Goal: Task Accomplishment & Management: Use online tool/utility

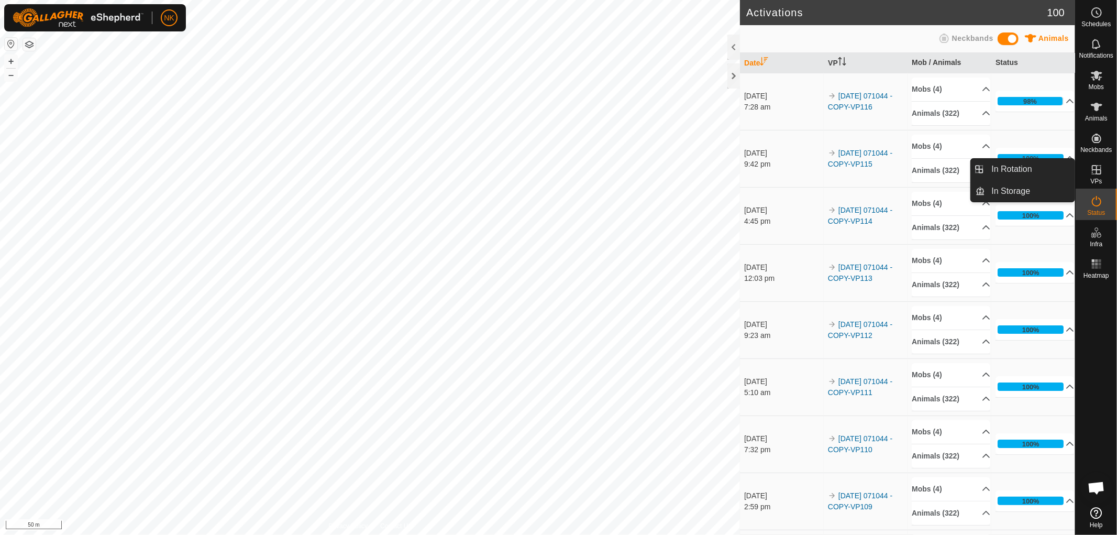
click at [1091, 172] on icon at bounding box center [1096, 169] width 13 height 13
click at [1093, 171] on link "In Rotation" at bounding box center [1072, 170] width 90 height 21
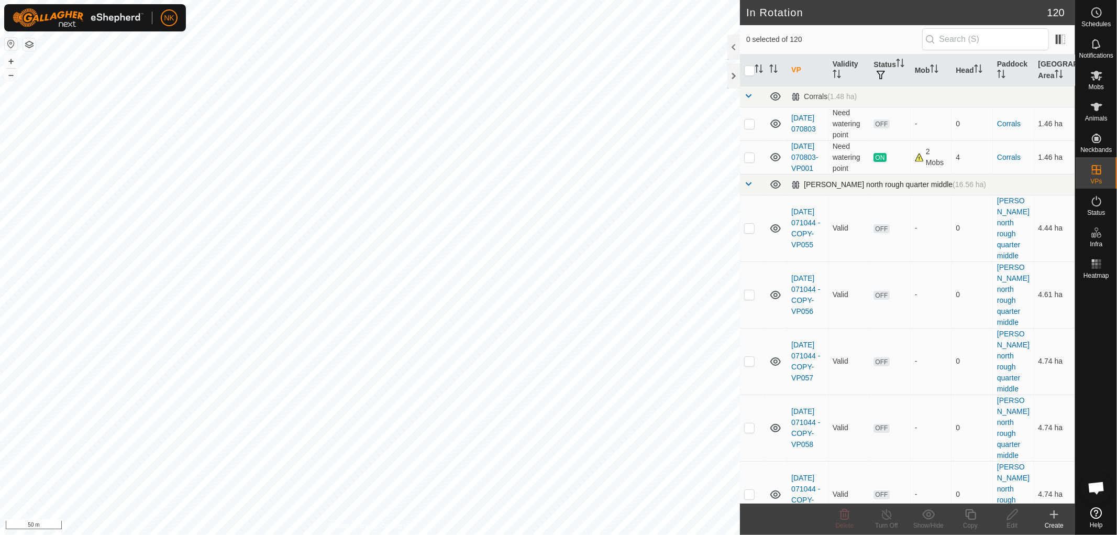
click at [747, 188] on span at bounding box center [748, 184] width 8 height 8
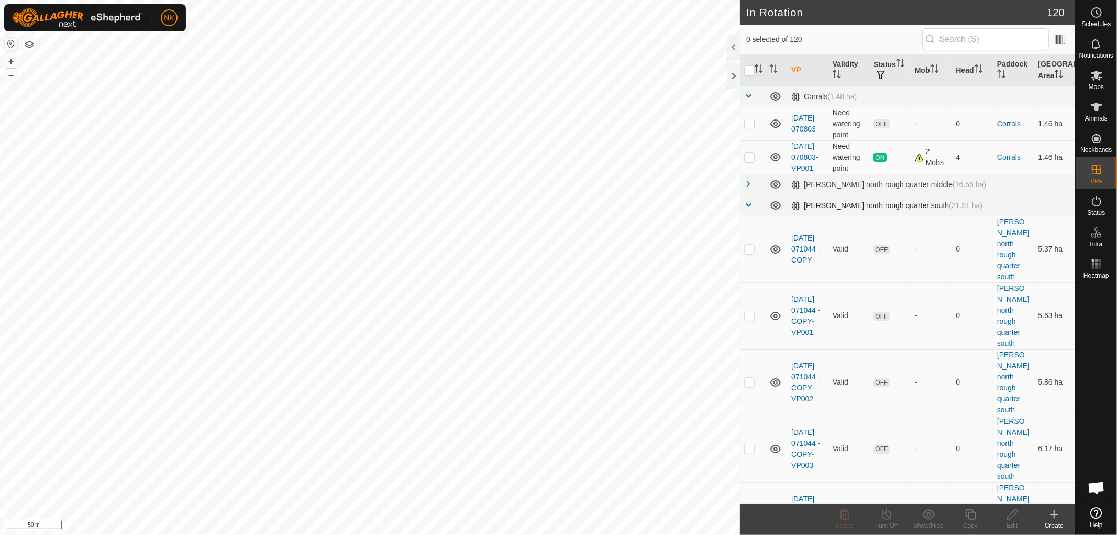
click at [749, 209] on span at bounding box center [748, 205] width 8 height 8
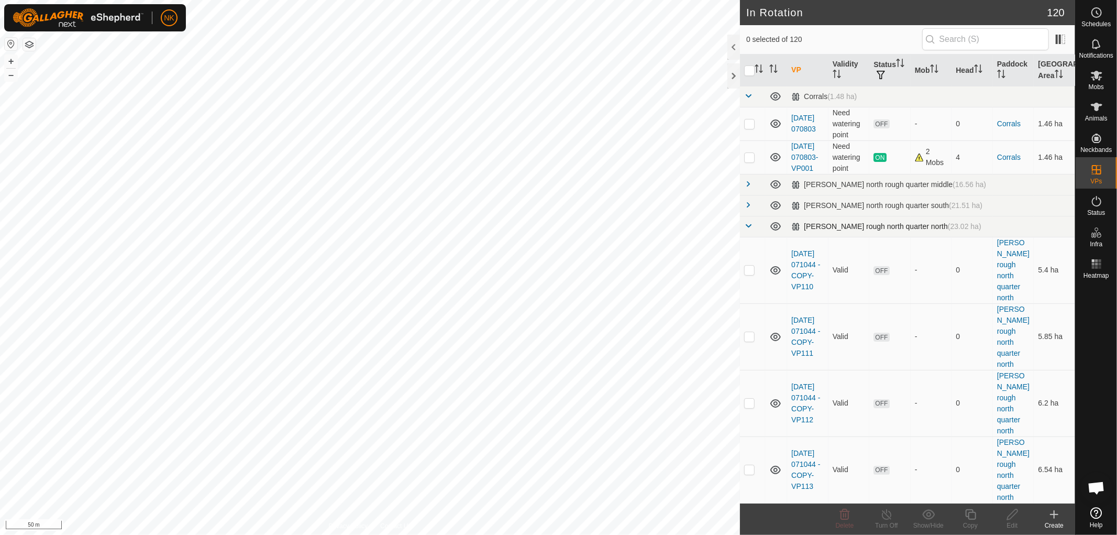
scroll to position [187, 0]
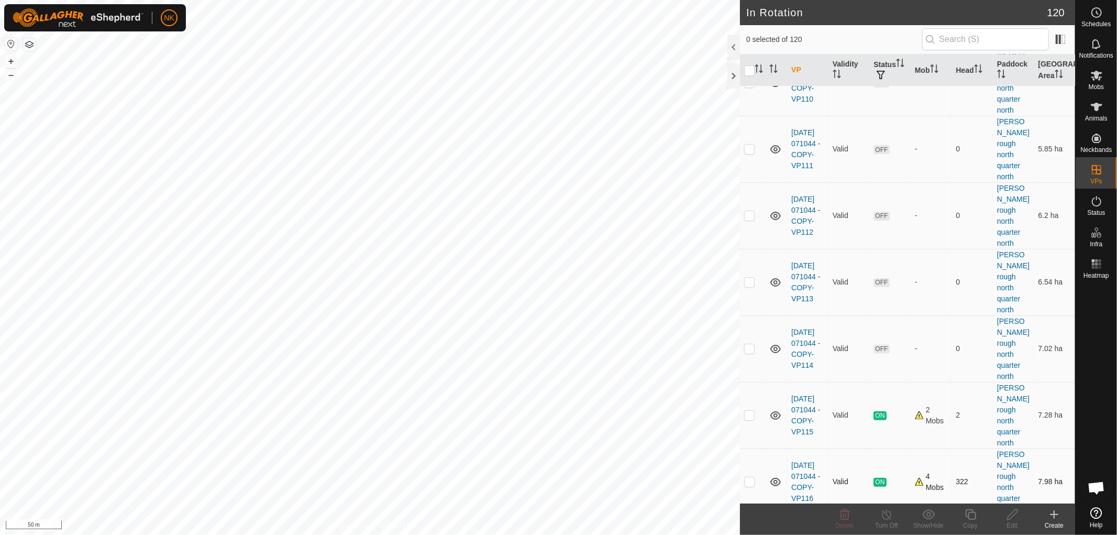
click at [745, 477] on p-checkbox at bounding box center [749, 481] width 10 height 8
checkbox input "true"
click at [970, 516] on icon at bounding box center [970, 514] width 13 height 13
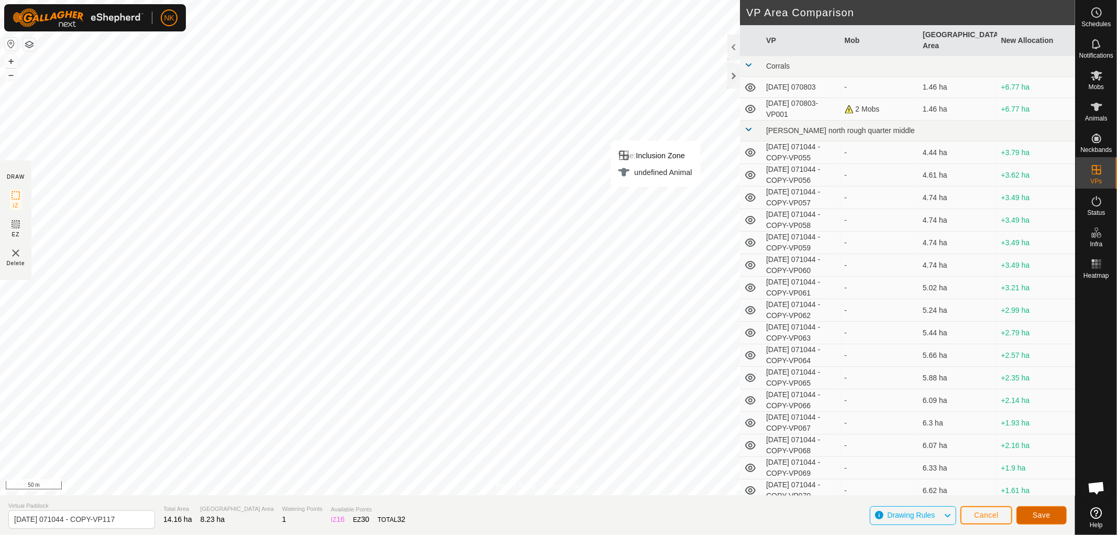
click at [1042, 514] on span "Save" at bounding box center [1041, 514] width 18 height 8
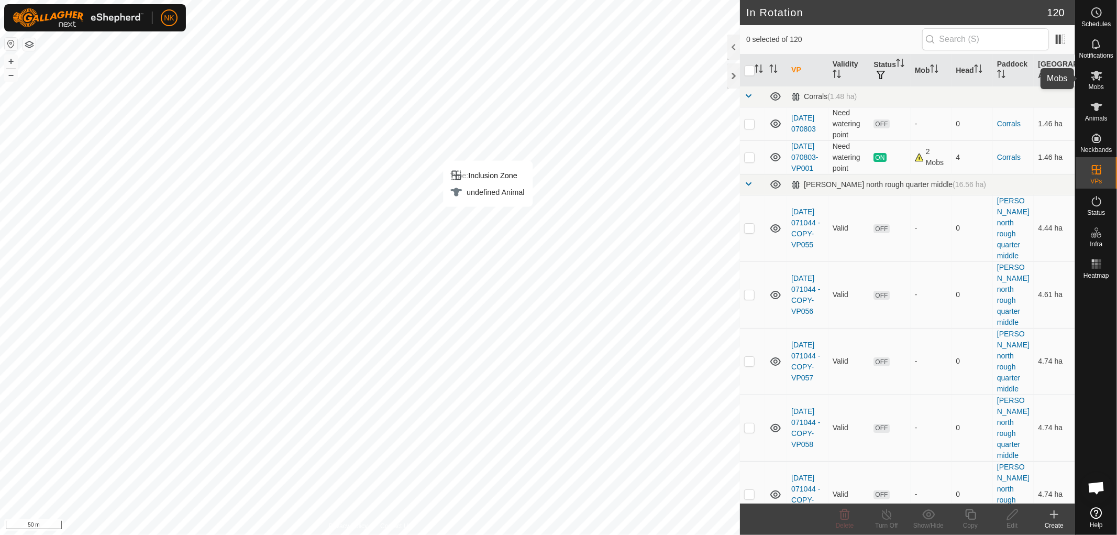
click at [1096, 85] on span "Mobs" at bounding box center [1095, 87] width 15 height 6
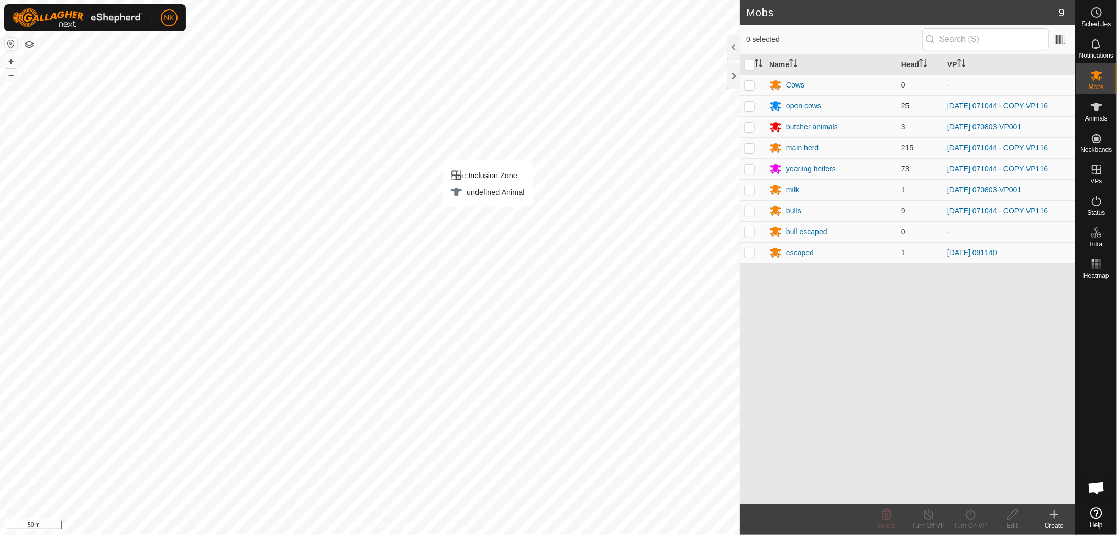
click at [752, 104] on p-checkbox at bounding box center [749, 106] width 10 height 8
checkbox input "true"
click at [747, 142] on td at bounding box center [752, 147] width 25 height 21
checkbox input "true"
click at [747, 165] on p-checkbox at bounding box center [749, 168] width 10 height 8
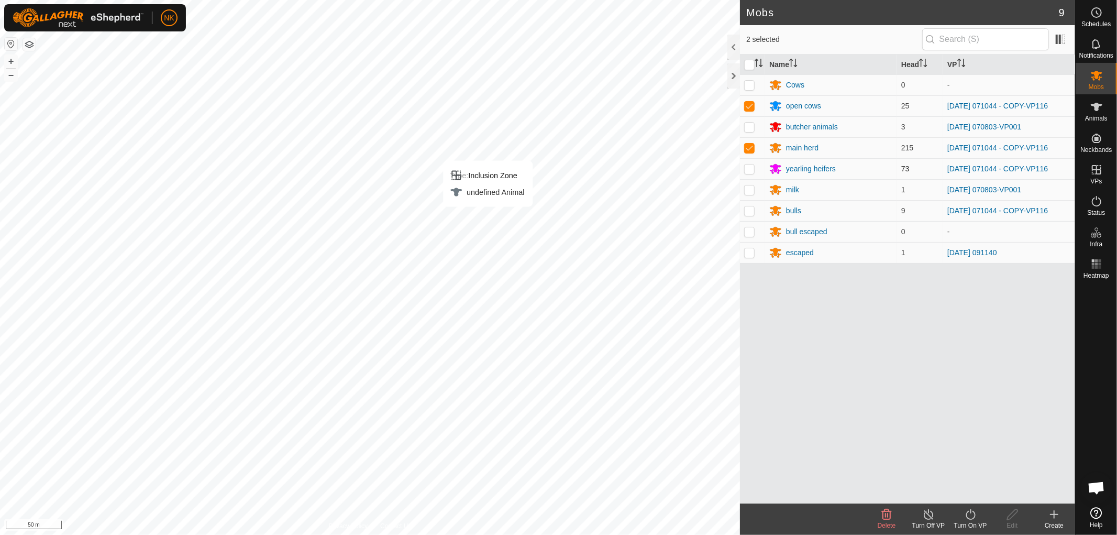
checkbox input "true"
click at [748, 208] on p-checkbox at bounding box center [749, 210] width 10 height 8
checkbox input "true"
click at [970, 509] on icon at bounding box center [970, 514] width 13 height 13
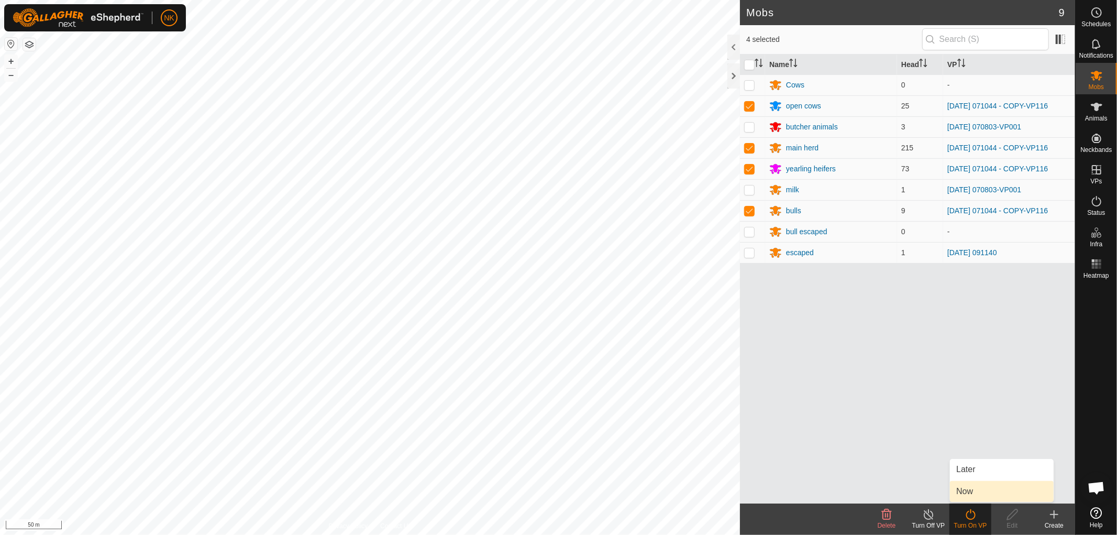
click at [966, 487] on link "Now" at bounding box center [1002, 491] width 104 height 21
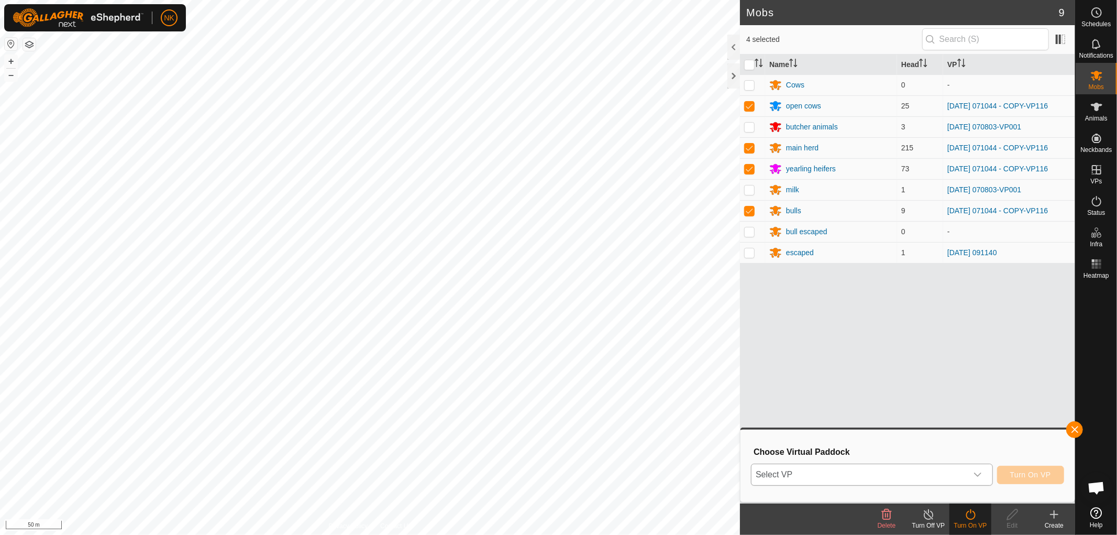
click at [978, 474] on icon "dropdown trigger" at bounding box center [977, 474] width 7 height 4
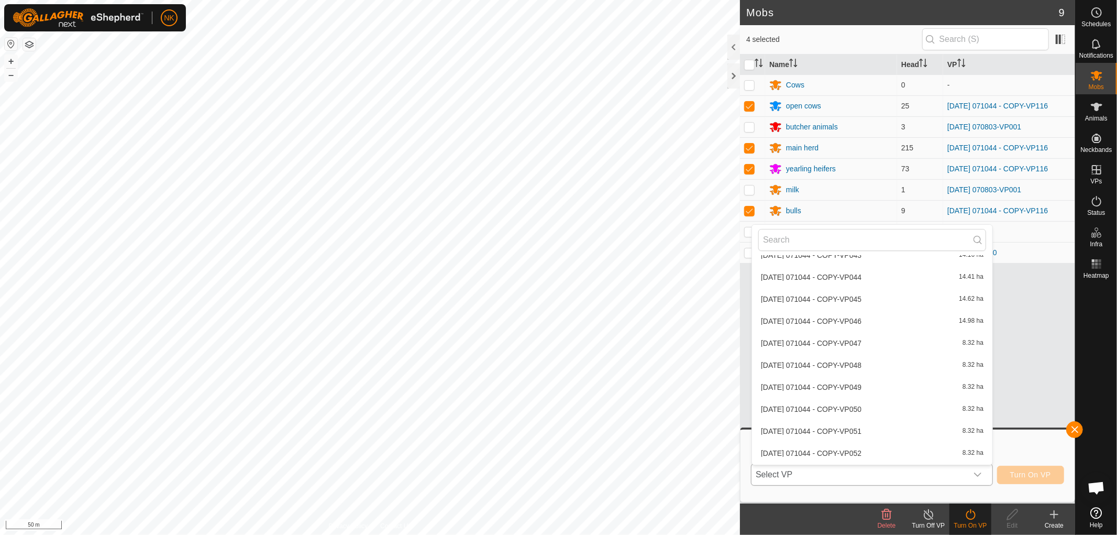
scroll to position [2568, 0]
click at [829, 404] on li "2025-08-13 071044 - COPY-VP117 8.23 ha" at bounding box center [872, 410] width 240 height 21
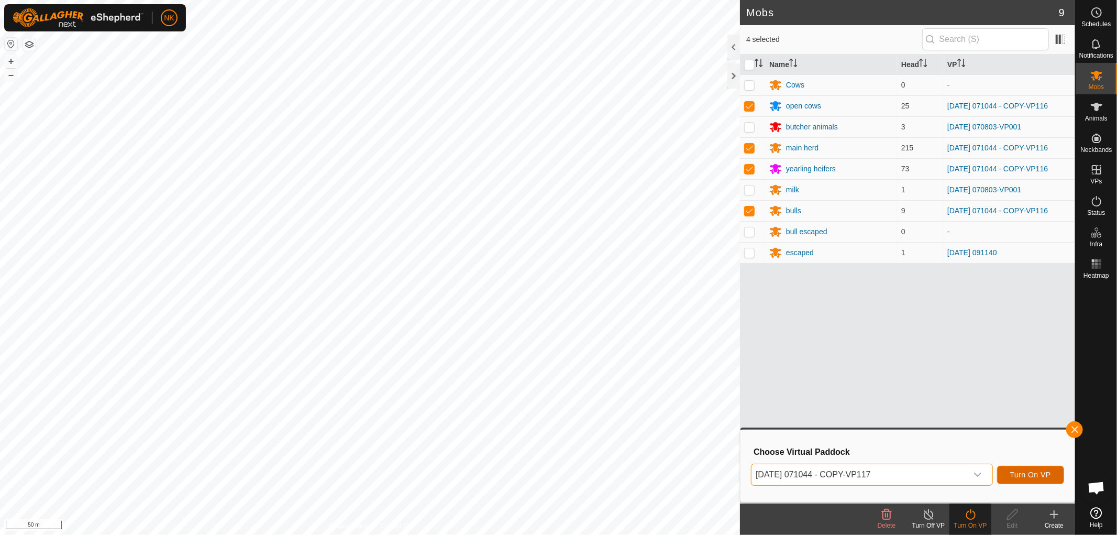
click at [1037, 469] on button "Turn On VP" at bounding box center [1030, 474] width 67 height 18
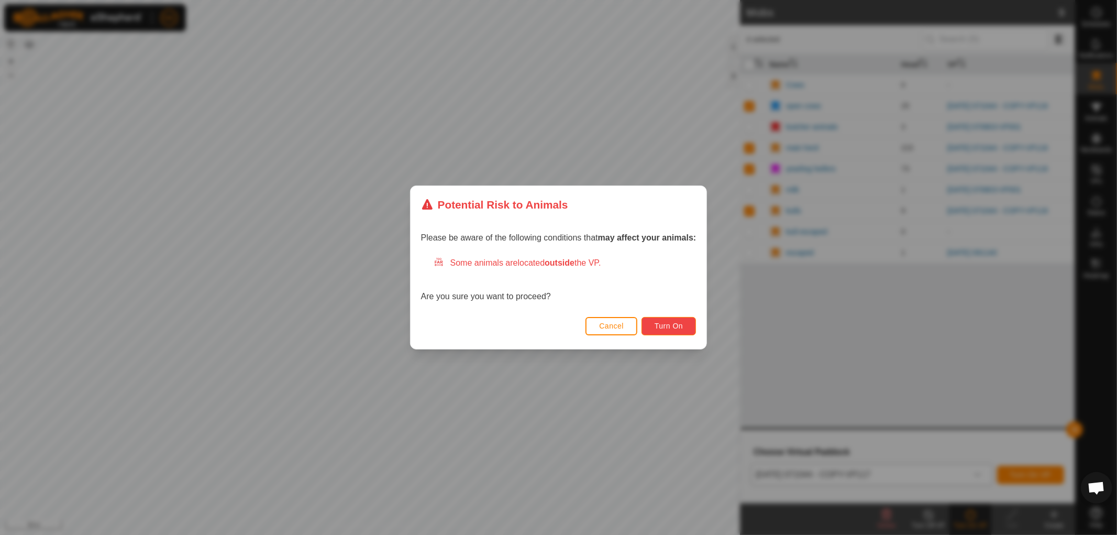
click at [663, 325] on span "Turn On" at bounding box center [668, 325] width 28 height 8
